Goal: Task Accomplishment & Management: Manage account settings

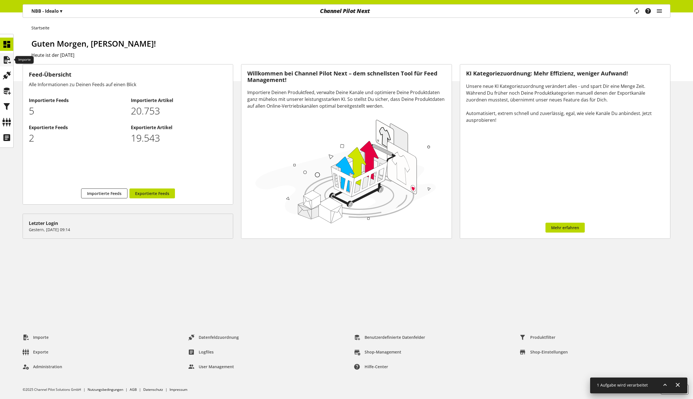
click at [6, 57] on icon at bounding box center [6, 59] width 9 height 11
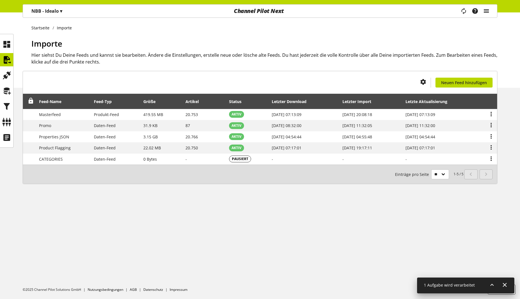
click at [487, 12] on icon "main navigation" at bounding box center [486, 11] width 7 height 10
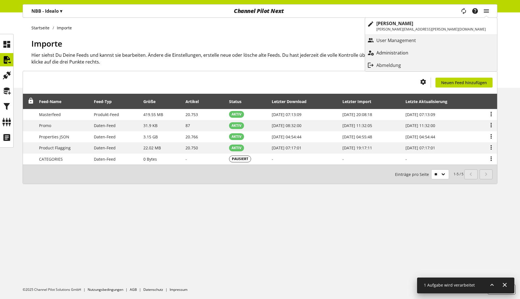
click at [420, 54] on p "Administration" at bounding box center [397, 52] width 43 height 7
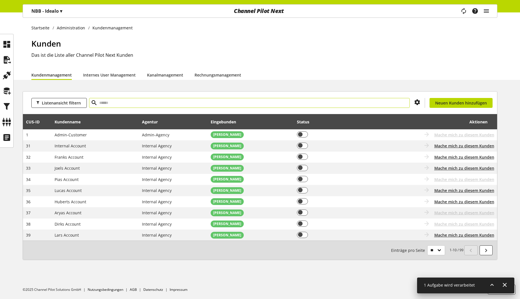
click at [121, 104] on input "text" at bounding box center [249, 103] width 321 height 10
type input "***"
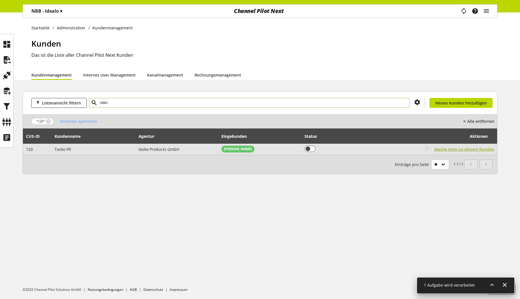
click at [456, 148] on span "Mache mich zu diesem Kunden" at bounding box center [464, 149] width 60 height 6
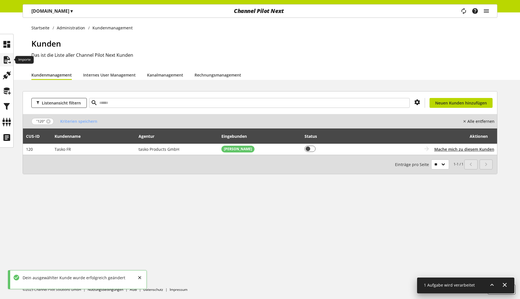
click at [8, 62] on icon at bounding box center [6, 59] width 9 height 11
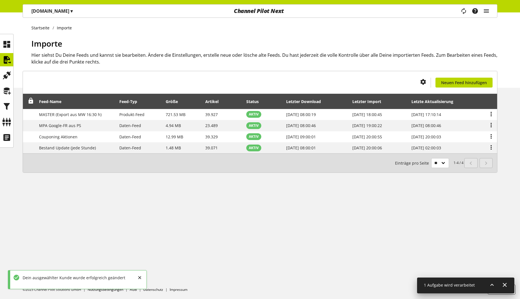
click at [493, 286] on icon at bounding box center [492, 285] width 7 height 10
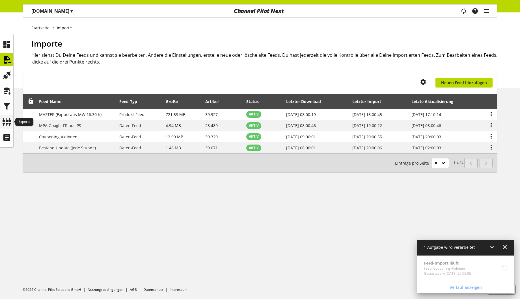
click at [8, 128] on icon at bounding box center [6, 121] width 9 height 11
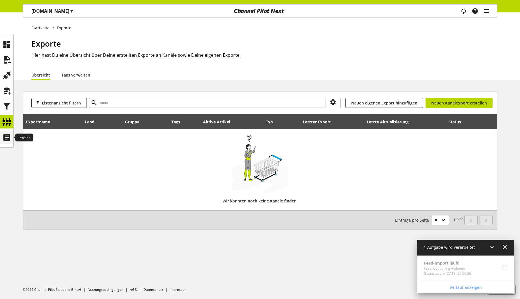
click at [8, 138] on icon at bounding box center [6, 137] width 9 height 11
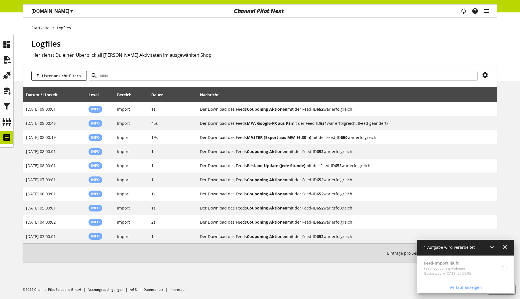
click at [495, 248] on icon at bounding box center [492, 247] width 7 height 10
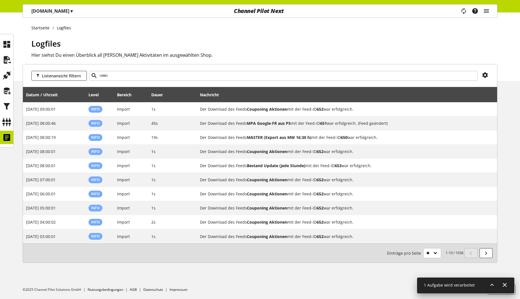
click at [494, 287] on icon at bounding box center [492, 285] width 7 height 10
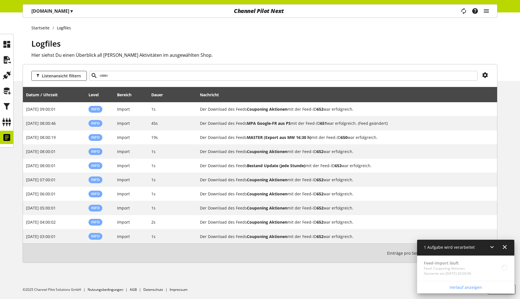
click at [353, 36] on div "Startseite Logfiles Logfiles Hier siehst Du einen Überblick all [PERSON_NAME] A…" at bounding box center [260, 46] width 520 height 69
click at [491, 14] on div "Task-Manager Hilfe-Center [PERSON_NAME] [PERSON_NAME][EMAIL_ADDRESS][PERSON_NAM…" at bounding box center [477, 11] width 40 height 13
click at [491, 11] on div "Task-Manager Hilfe-Center [PERSON_NAME] [PERSON_NAME][EMAIL_ADDRESS][PERSON_NAM…" at bounding box center [477, 11] width 40 height 13
click at [488, 10] on icon "main navigation" at bounding box center [486, 11] width 7 height 10
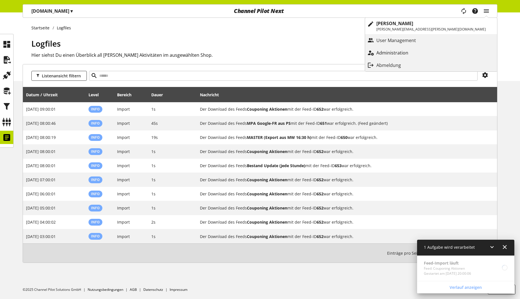
click at [420, 50] on p "Administration" at bounding box center [397, 52] width 43 height 7
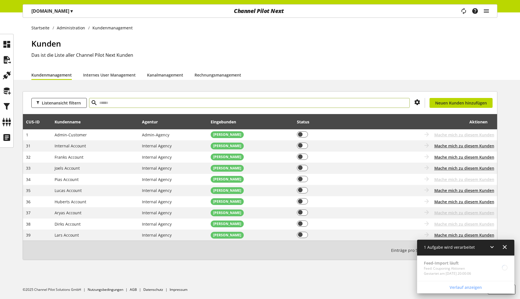
click at [124, 107] on input "text" at bounding box center [249, 103] width 321 height 10
type input "***"
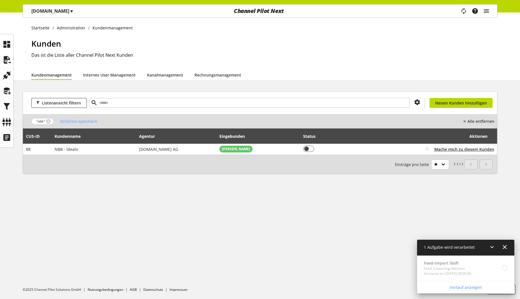
click at [368, 172] on div "1-1 / 1 Einträge pro Seite ** ** ** ***" at bounding box center [260, 164] width 474 height 19
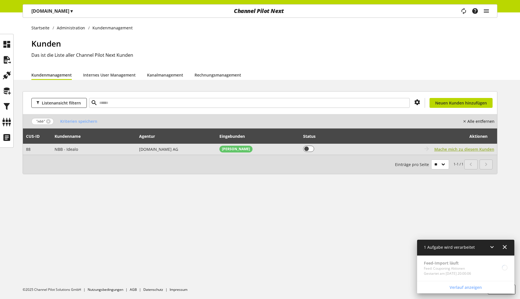
click at [458, 150] on span "Mache mich zu diesem Kunden" at bounding box center [464, 149] width 60 height 6
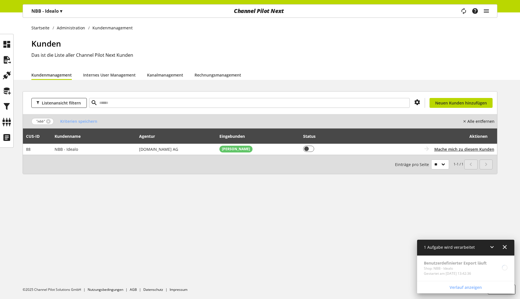
click at [51, 12] on p "NBB - Idealo ▾" at bounding box center [46, 11] width 31 height 7
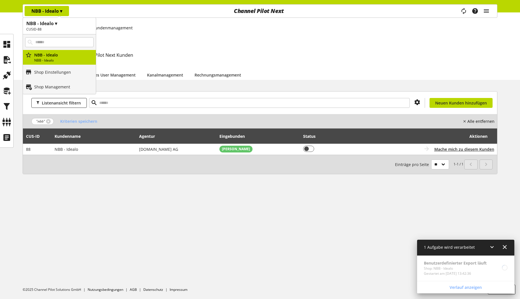
click at [51, 12] on p "NBB - Idealo ▾" at bounding box center [46, 11] width 31 height 7
